Goal: Information Seeking & Learning: Learn about a topic

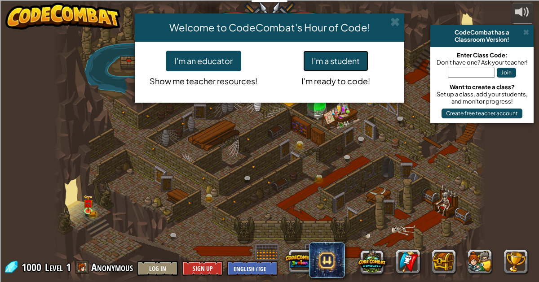
click at [328, 66] on button "I'm a student" at bounding box center [335, 61] width 65 height 21
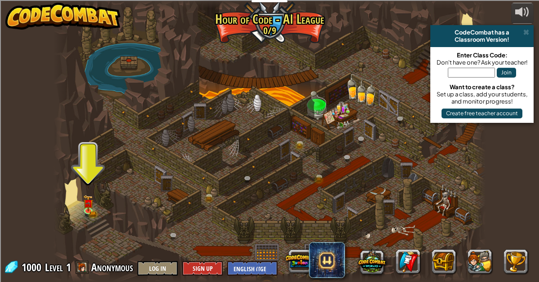
click at [94, 198] on div at bounding box center [269, 141] width 432 height 282
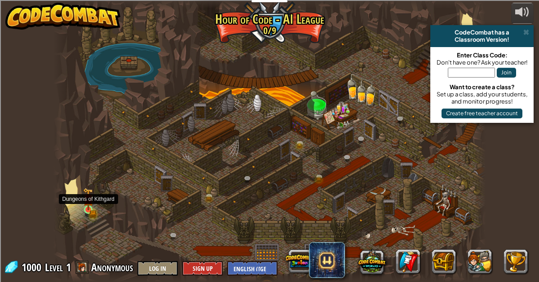
click at [86, 202] on img at bounding box center [88, 200] width 6 height 6
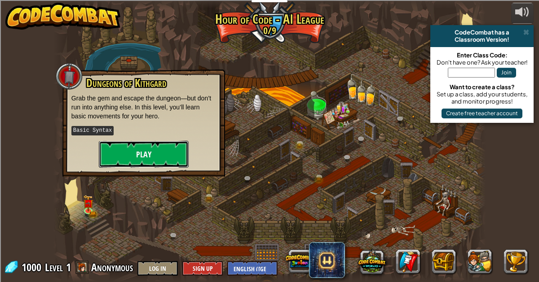
click at [180, 150] on button "Play" at bounding box center [144, 154] width 90 height 27
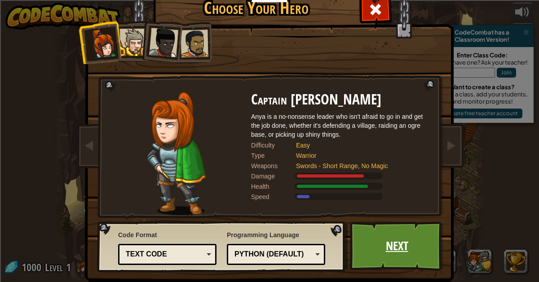
click at [376, 253] on link "Next" at bounding box center [397, 246] width 94 height 49
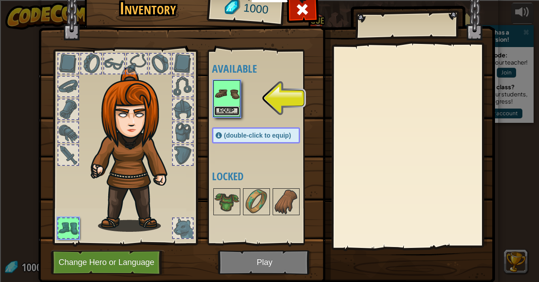
click at [228, 111] on button "Equip" at bounding box center [226, 110] width 25 height 9
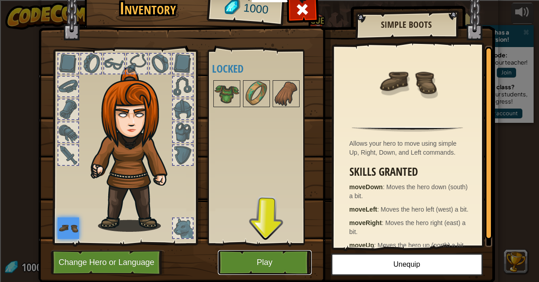
click at [283, 259] on button "Play" at bounding box center [265, 263] width 94 height 25
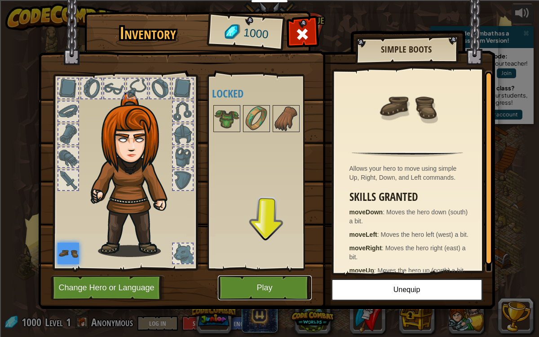
click at [285, 282] on button "Play" at bounding box center [265, 287] width 94 height 25
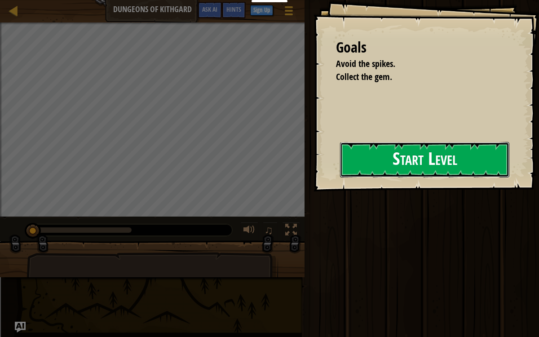
click at [346, 164] on button "Start Level" at bounding box center [424, 159] width 169 height 35
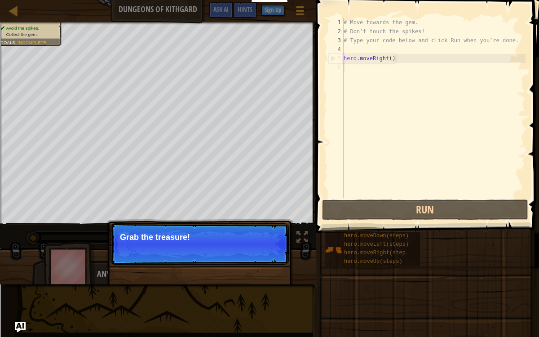
click at [191, 251] on p "Continue Grab the treasure!" at bounding box center [199, 243] width 178 height 41
click at [268, 247] on button "Continue" at bounding box center [262, 249] width 37 height 12
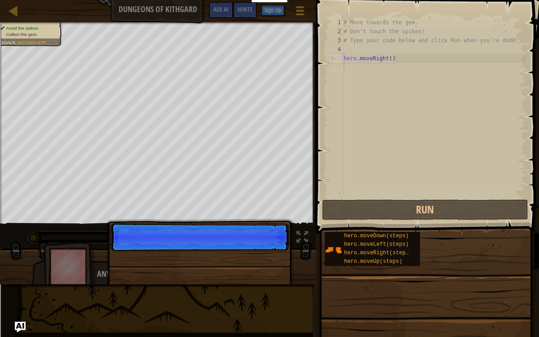
scroll to position [4, 0]
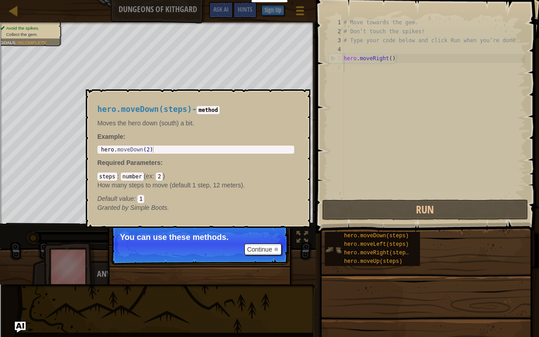
click at [340, 251] on img at bounding box center [333, 249] width 17 height 17
click at [354, 241] on div "hero.moveLeft(steps)" at bounding box center [378, 244] width 73 height 9
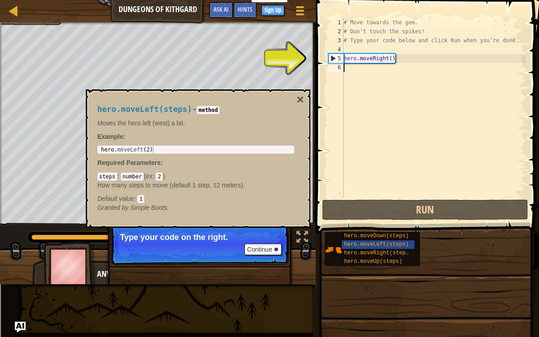
click at [370, 69] on div "# Move towards the gem. # Don’t touch the spikes! # Type your code below and cl…" at bounding box center [434, 117] width 184 height 198
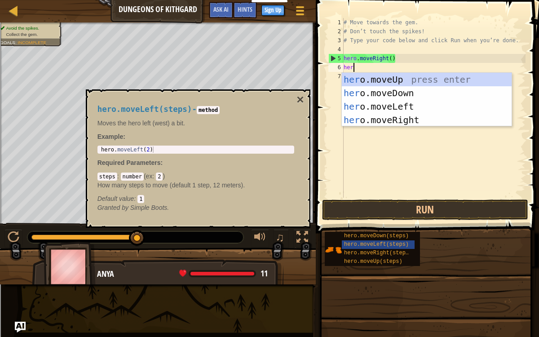
type textarea "hero"
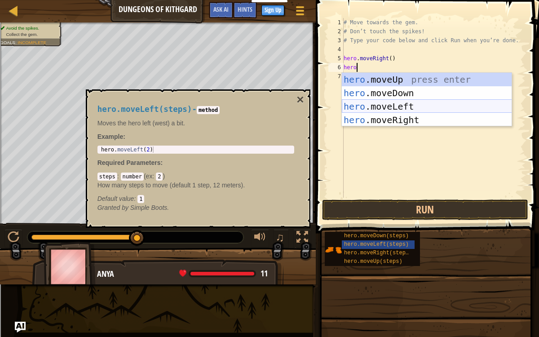
click at [370, 106] on div "hero .moveUp press enter hero .moveDown press enter hero .moveLeft press enter …" at bounding box center [427, 113] width 170 height 81
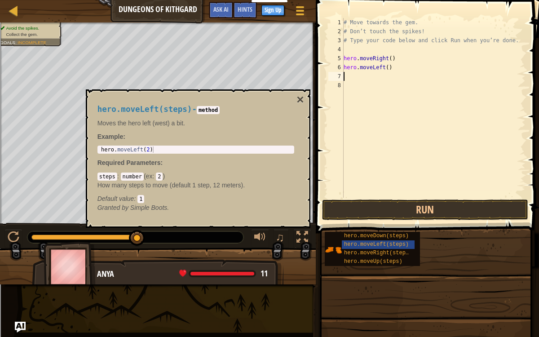
scroll to position [4, 0]
click at [299, 98] on button "×" at bounding box center [299, 99] width 7 height 13
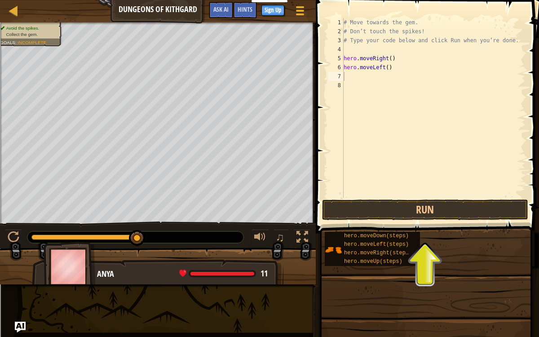
click at [389, 67] on div "# Move towards the gem. # Don’t touch the spikes! # Type your code below and cl…" at bounding box center [434, 117] width 184 height 198
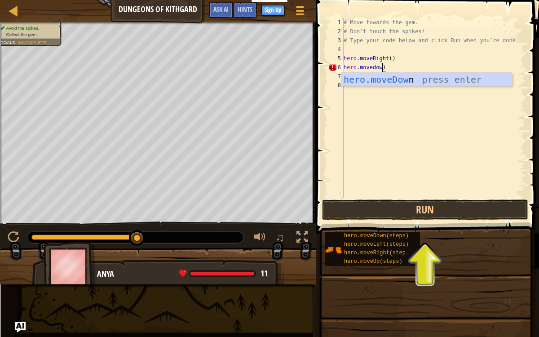
scroll to position [4, 3]
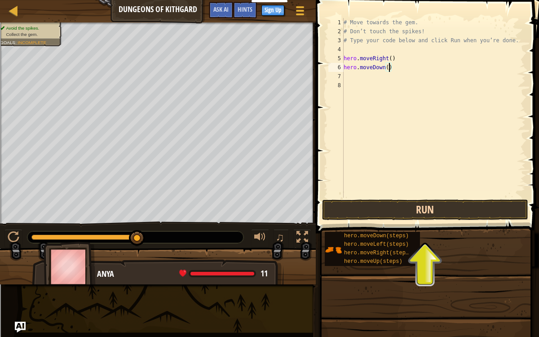
type textarea "hero.moveDown()"
click at [466, 211] on button "Run" at bounding box center [425, 209] width 206 height 21
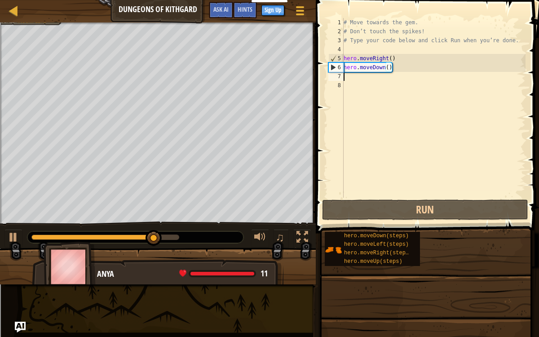
click at [353, 76] on div "# Move towards the gem. # Don’t touch the spikes! # Type your code below and cl…" at bounding box center [434, 117] width 184 height 198
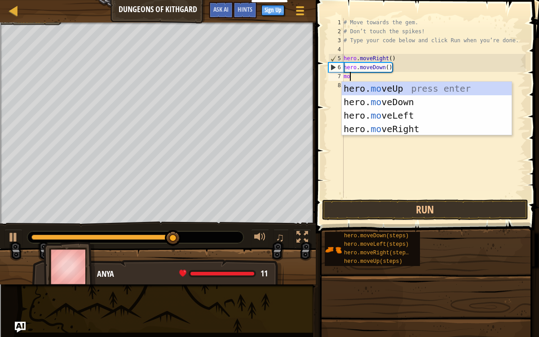
scroll to position [4, 0]
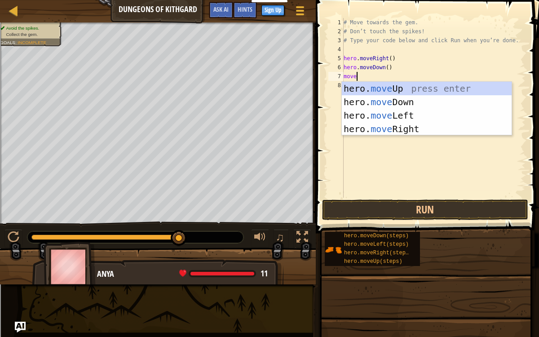
type textarea "move"
click at [375, 123] on div "hero. move Up press enter hero. move Down press enter hero. move Left press ent…" at bounding box center [427, 122] width 170 height 81
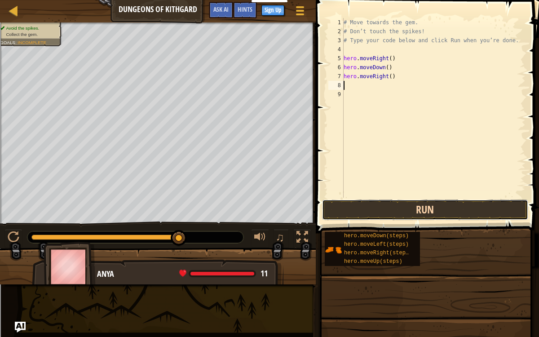
click at [436, 208] on button "Run" at bounding box center [425, 209] width 206 height 21
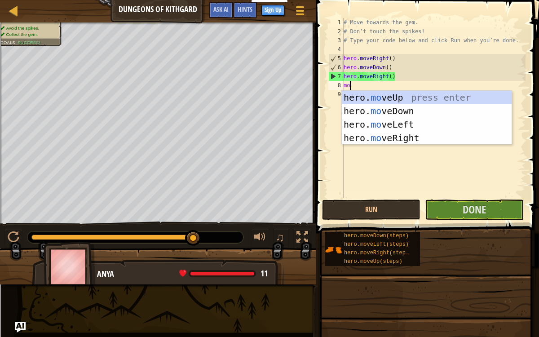
type textarea "move"
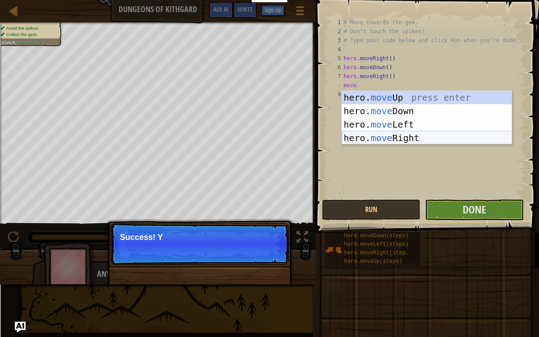
click at [480, 137] on div "hero. move Up press enter hero. move Down press enter hero. move Left press ent…" at bounding box center [427, 131] width 170 height 81
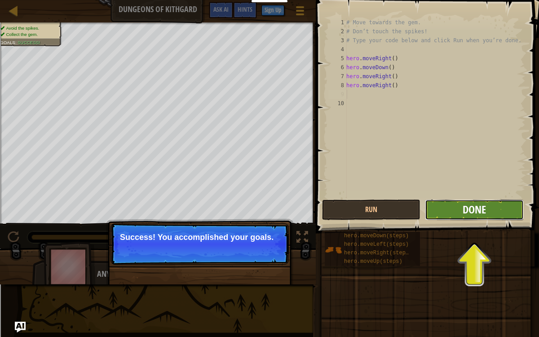
click at [482, 205] on span "Done" at bounding box center [473, 209] width 23 height 14
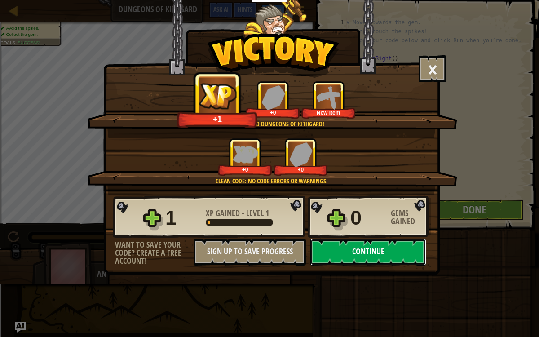
click at [382, 254] on button "Continue" at bounding box center [368, 251] width 116 height 27
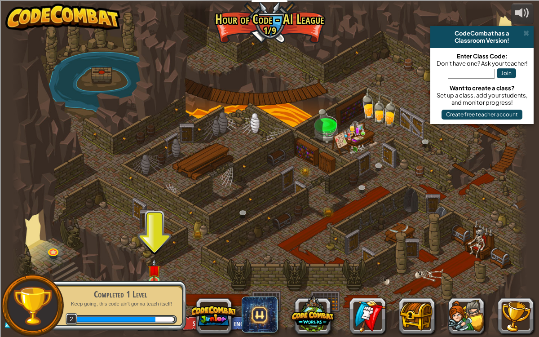
click at [121, 282] on p "Keep going, this code ain't gonna teach itself!" at bounding box center [120, 303] width 113 height 7
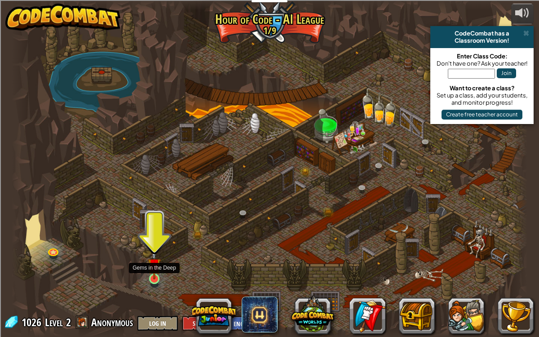
click at [154, 275] on img at bounding box center [154, 265] width 13 height 30
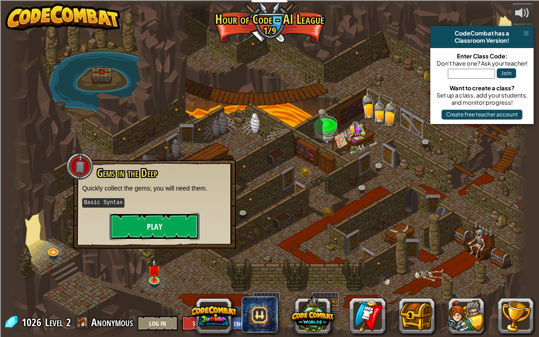
click at [173, 221] on button "Play" at bounding box center [155, 226] width 90 height 27
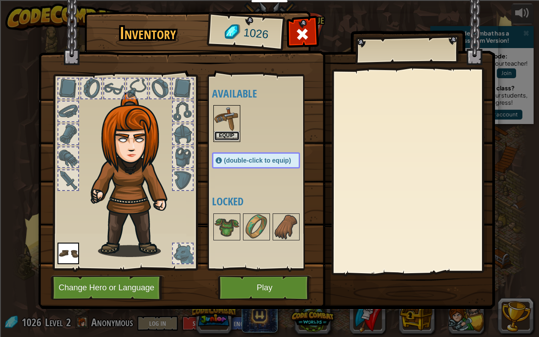
click at [226, 138] on button "Equip" at bounding box center [226, 135] width 25 height 9
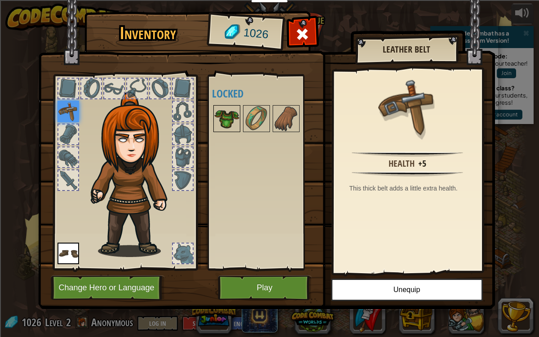
click at [233, 116] on img at bounding box center [226, 118] width 25 height 25
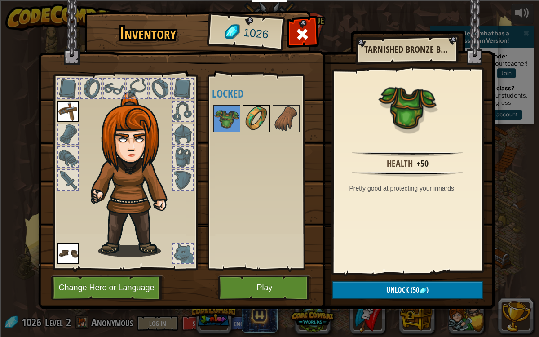
click at [249, 125] on img at bounding box center [256, 118] width 25 height 25
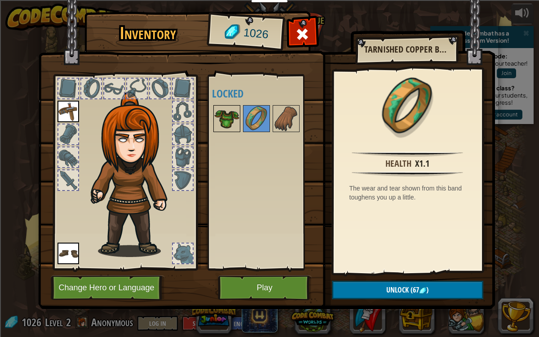
click at [225, 127] on img at bounding box center [226, 118] width 25 height 25
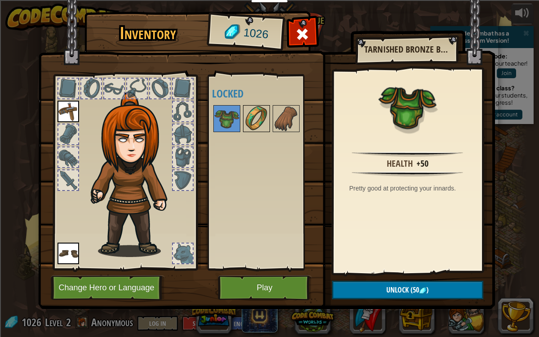
click at [259, 128] on img at bounding box center [256, 118] width 25 height 25
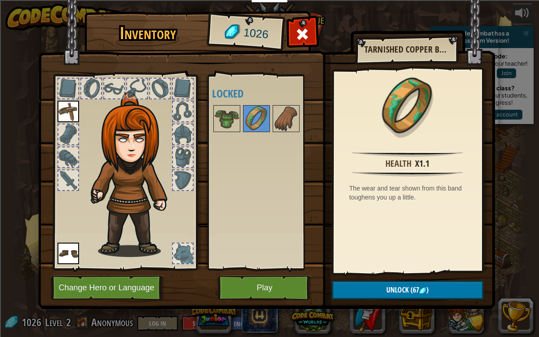
click at [270, 128] on div at bounding box center [265, 119] width 106 height 30
click at [276, 121] on img at bounding box center [285, 118] width 25 height 25
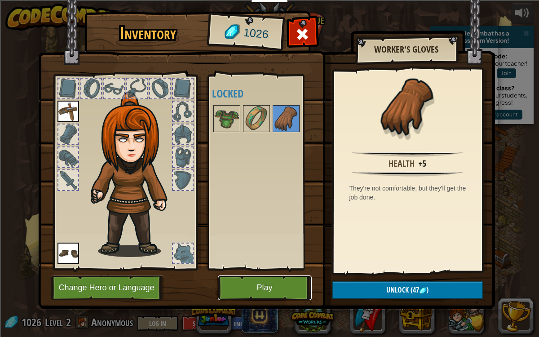
click at [255, 282] on button "Play" at bounding box center [265, 287] width 94 height 25
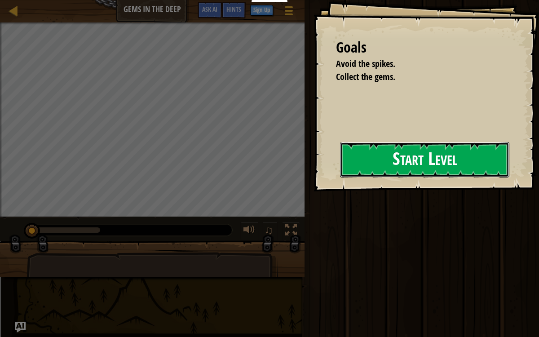
click at [391, 172] on button "Start Level" at bounding box center [424, 159] width 169 height 35
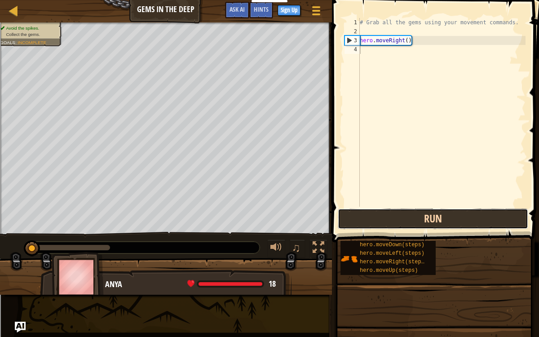
click at [383, 214] on button "Run" at bounding box center [433, 218] width 190 height 21
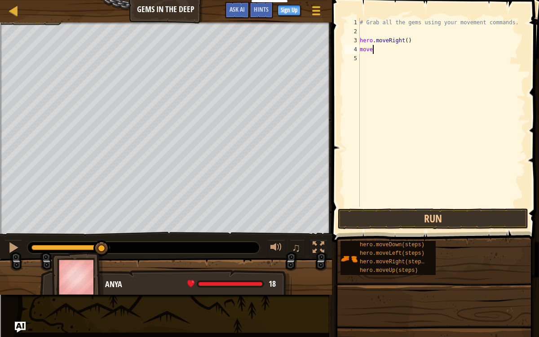
scroll to position [4, 0]
type textarea "m"
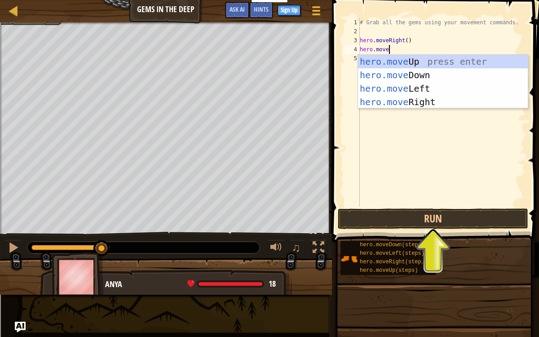
scroll to position [4, 2]
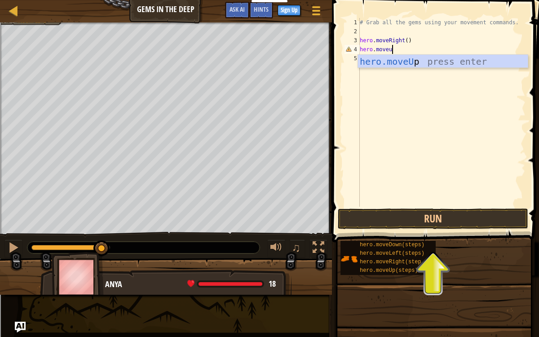
type textarea "hero.moveup"
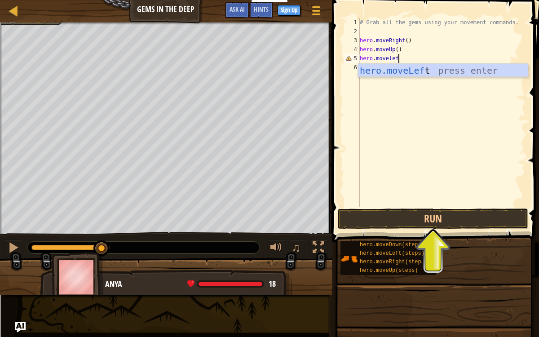
scroll to position [4, 3]
type textarea "hero.moveleft"
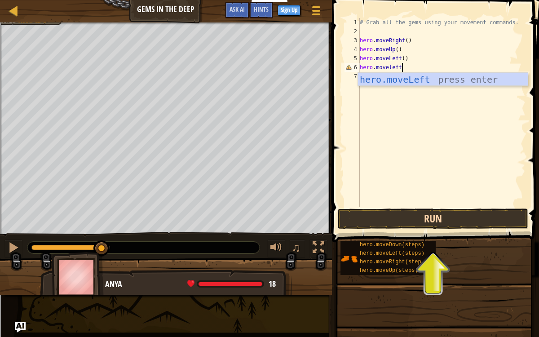
type textarea "hero.moveleft"
click at [388, 218] on button "Run" at bounding box center [433, 218] width 190 height 21
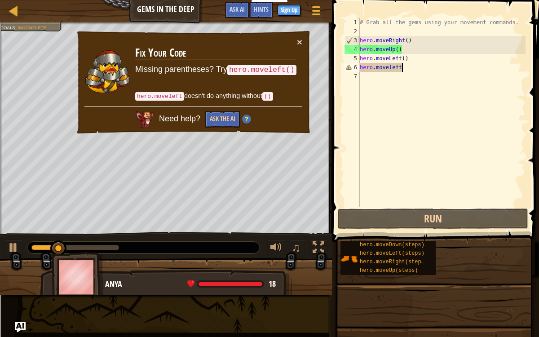
click at [414, 70] on div "# Grab all the gems using your movement commands. hero . moveRight ( ) hero . m…" at bounding box center [441, 121] width 167 height 207
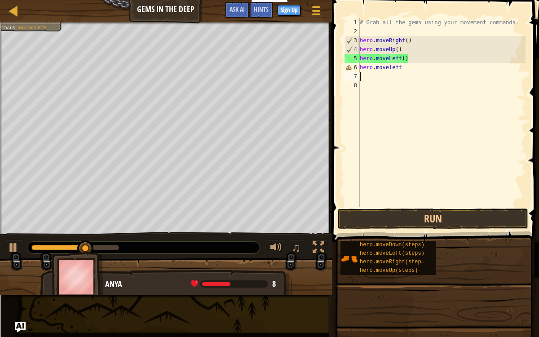
click at [413, 64] on div "# Grab all the gems using your movement commands. hero . moveRight ( ) hero . m…" at bounding box center [441, 121] width 167 height 207
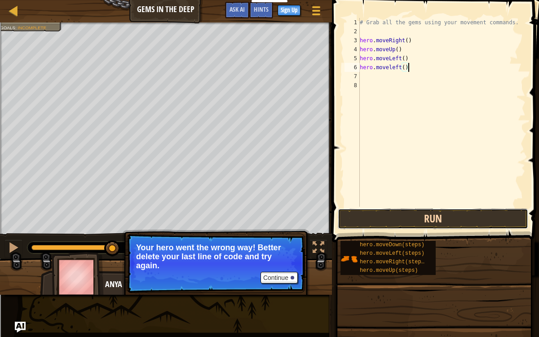
click at [411, 226] on button "Run" at bounding box center [433, 218] width 190 height 21
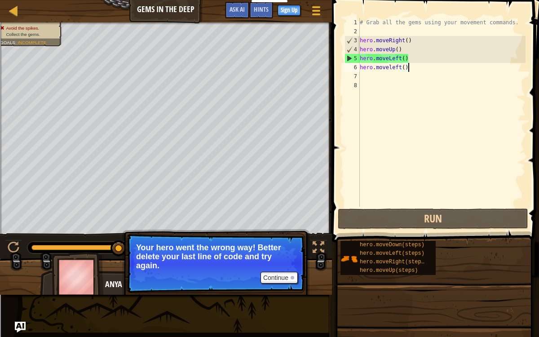
click at [391, 59] on div "# Grab all the gems using your movement commands. hero . moveRight ( ) hero . m…" at bounding box center [441, 121] width 167 height 207
click at [399, 58] on div "# Grab all the gems using your movement commands. hero . moveRight ( ) hero . m…" at bounding box center [441, 121] width 167 height 207
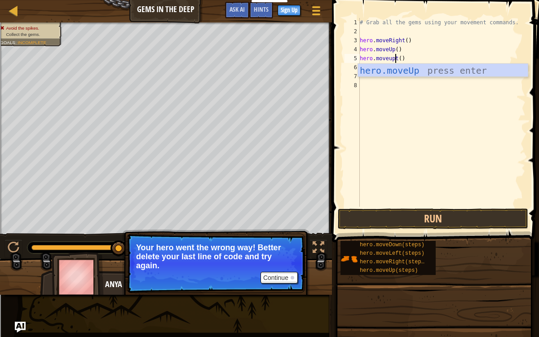
scroll to position [4, 3]
click at [417, 68] on div "hero.moveUp press enter" at bounding box center [443, 84] width 170 height 40
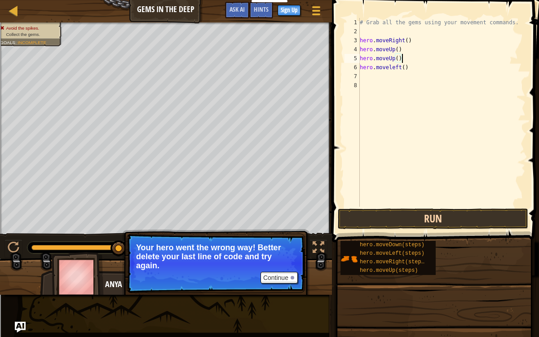
type textarea "hero.moveUp()"
click at [431, 220] on button "Run" at bounding box center [433, 218] width 190 height 21
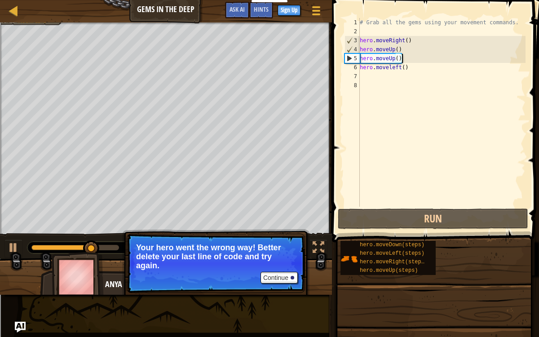
click at [418, 203] on div "# Grab all the gems using your movement commands. hero . moveRight ( ) hero . m…" at bounding box center [441, 121] width 167 height 207
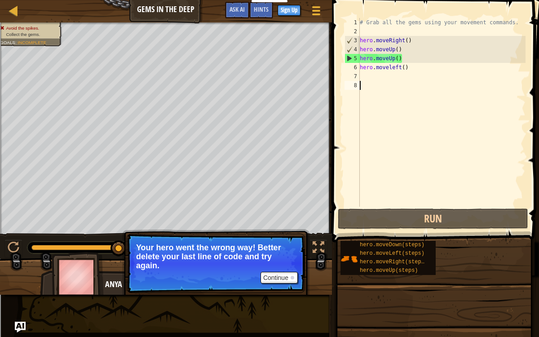
click at [394, 56] on div "# Grab all the gems using your movement commands. hero . moveRight ( ) hero . m…" at bounding box center [441, 121] width 167 height 207
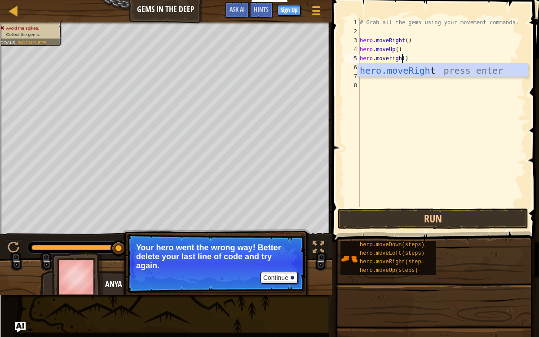
scroll to position [4, 4]
click at [453, 213] on button "Run" at bounding box center [433, 218] width 190 height 21
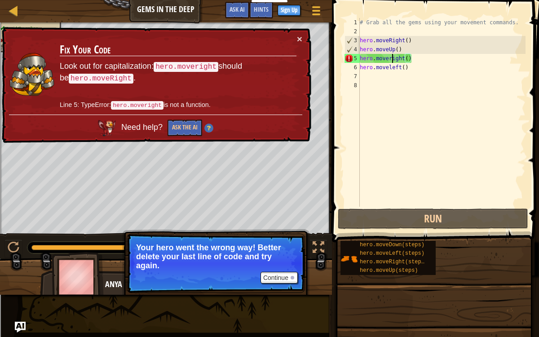
click at [391, 59] on div "# Grab all the gems using your movement commands. hero . moveRight ( ) hero . m…" at bounding box center [441, 121] width 167 height 207
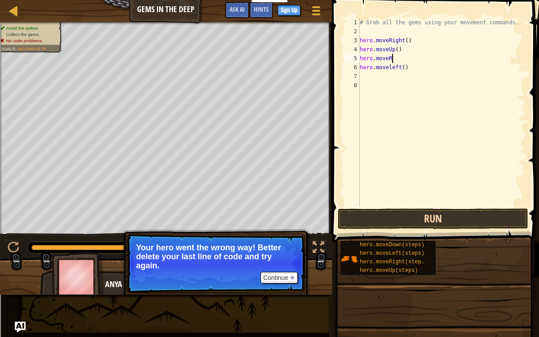
scroll to position [4, 2]
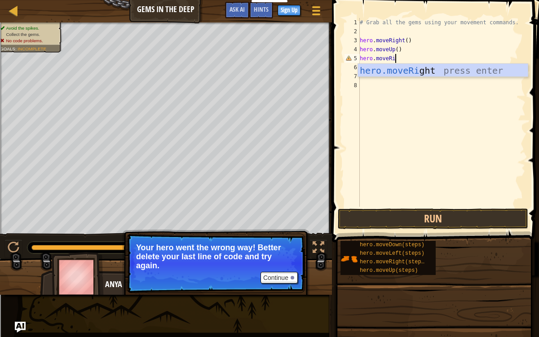
type textarea "hero.moveRih"
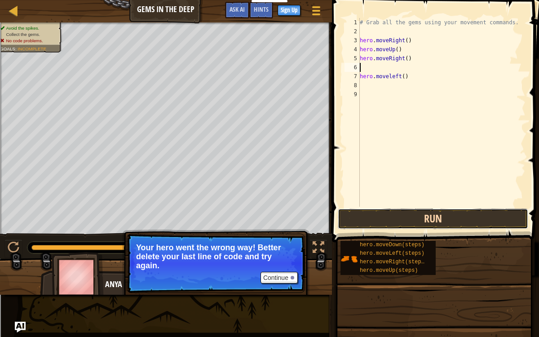
click at [458, 224] on button "Run" at bounding box center [433, 218] width 190 height 21
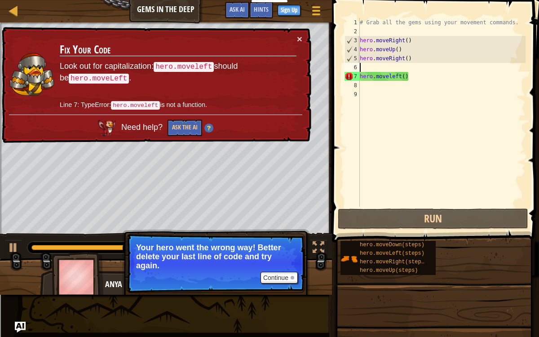
click at [390, 75] on div "# Grab all the gems using your movement commands. hero . moveRight ( ) hero . m…" at bounding box center [441, 121] width 167 height 207
click at [391, 77] on div "# Grab all the gems using your movement commands. hero . moveRight ( ) hero . m…" at bounding box center [441, 121] width 167 height 207
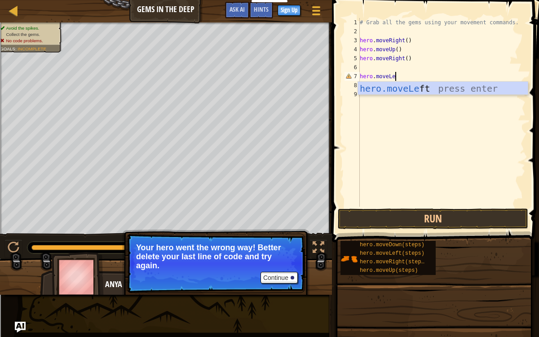
scroll to position [4, 3]
type textarea "hero.moveLeft"
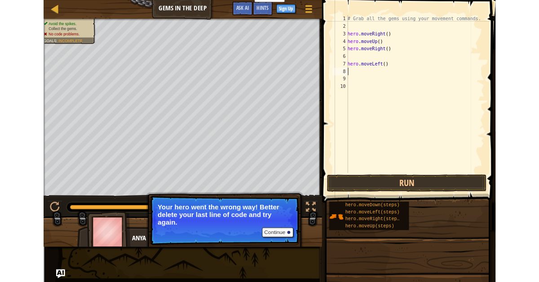
scroll to position [4, 0]
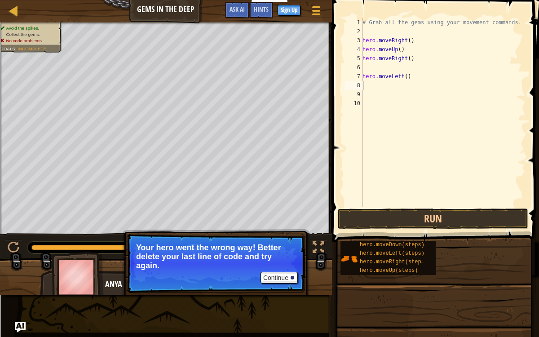
click at [374, 66] on div "# Grab all the gems using your movement commands. hero . moveRight ( ) hero . m…" at bounding box center [442, 121] width 165 height 207
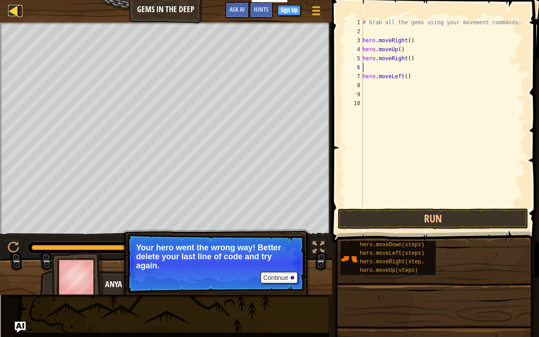
click at [11, 13] on div at bounding box center [13, 10] width 11 height 11
